Goal: Download file/media

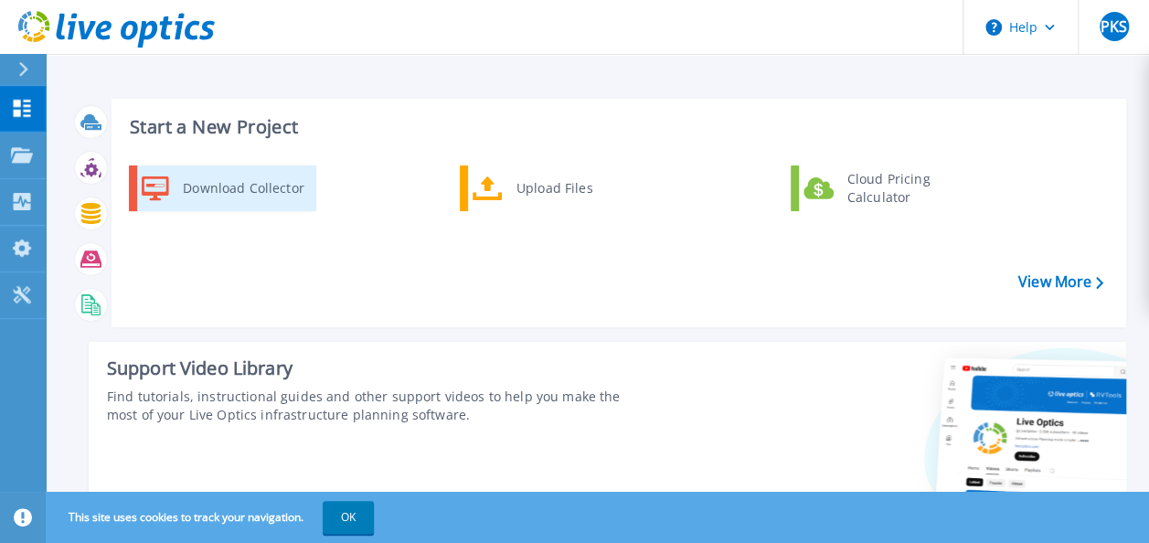
click at [256, 197] on div "Download Collector" at bounding box center [243, 188] width 138 height 37
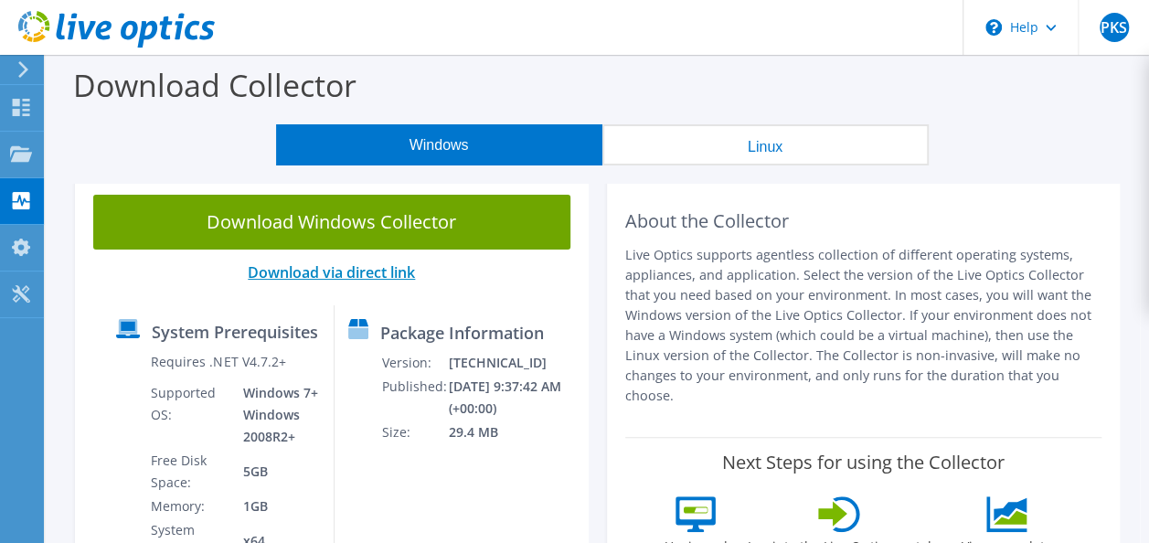
click at [367, 278] on link "Download via direct link" at bounding box center [331, 272] width 167 height 20
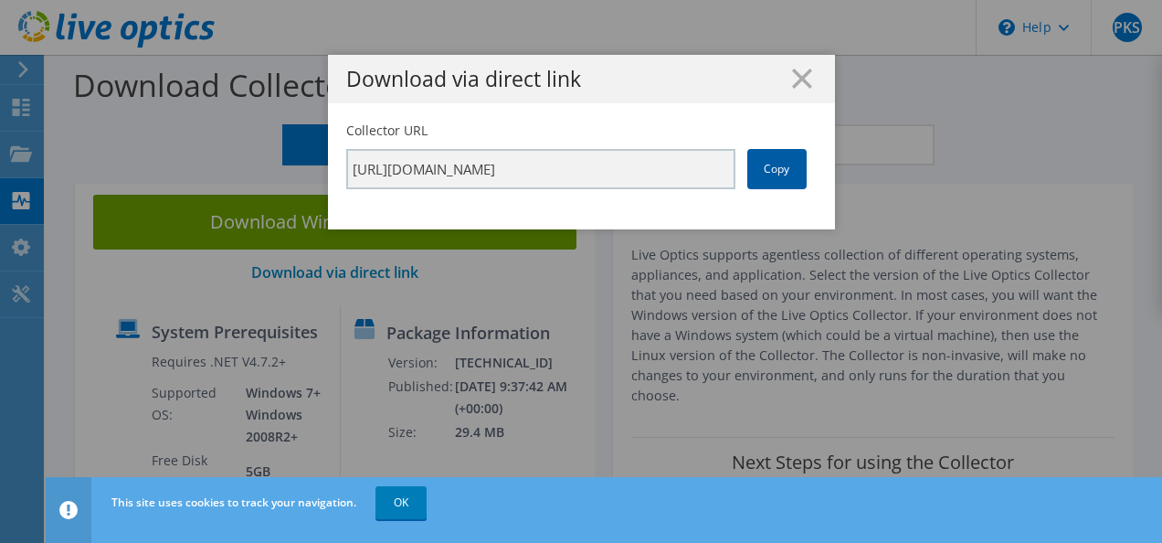
click at [770, 180] on link "Copy" at bounding box center [776, 169] width 59 height 40
click at [797, 79] on line at bounding box center [802, 78] width 18 height 18
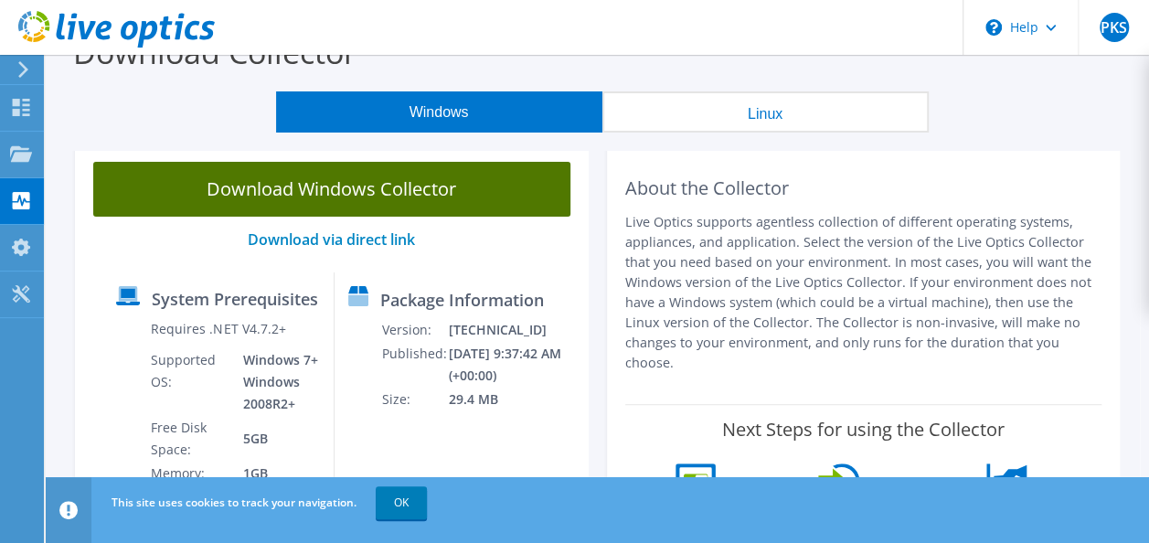
scroll to position [34, 0]
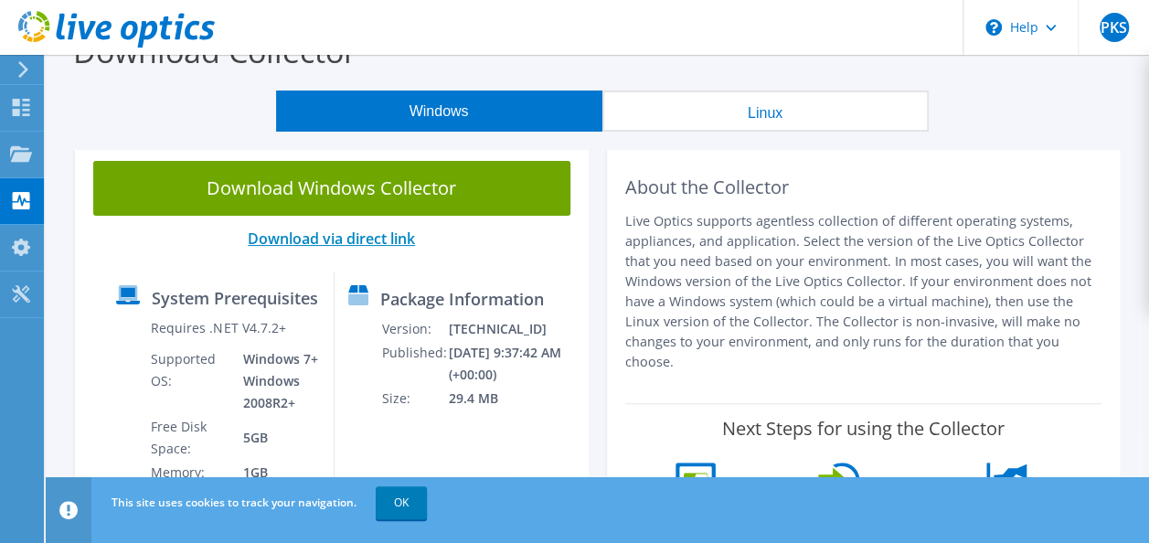
click at [357, 238] on link "Download via direct link" at bounding box center [331, 238] width 167 height 20
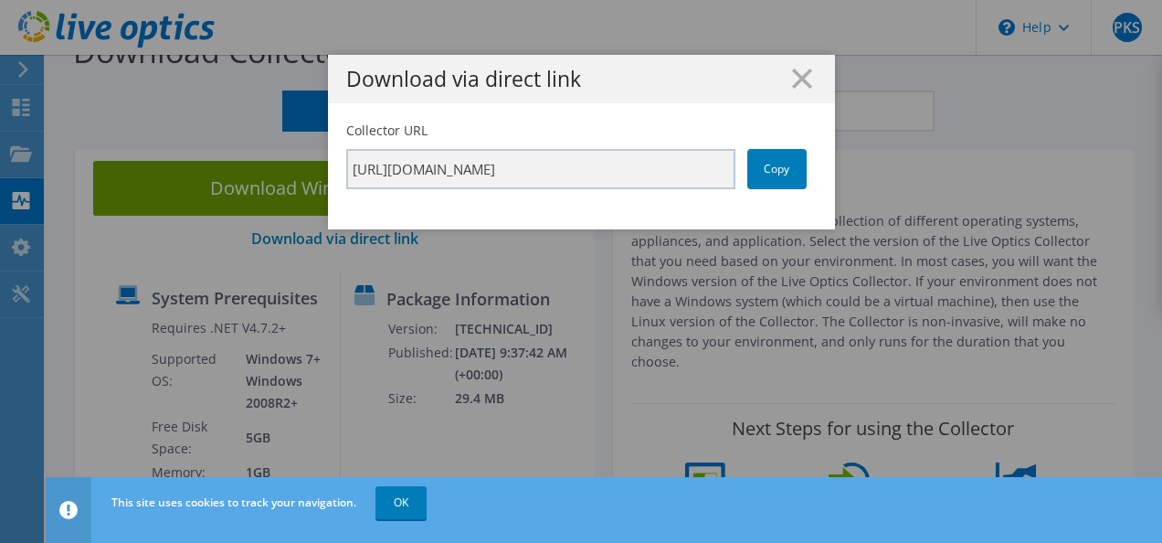
click at [784, 82] on h1 "Download via direct link" at bounding box center [581, 79] width 471 height 21
click at [798, 87] on icon at bounding box center [802, 79] width 20 height 20
